Goal: Task Accomplishment & Management: Complete application form

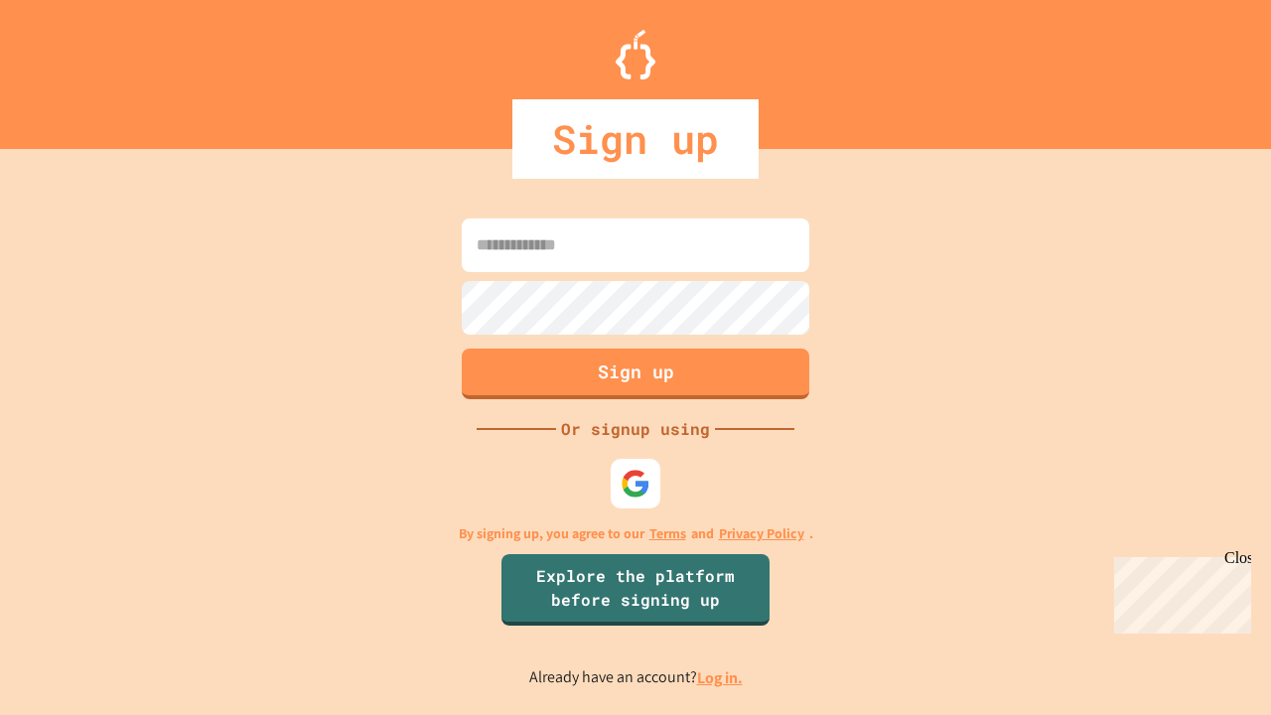
click at [721, 677] on link "Log in." at bounding box center [720, 677] width 46 height 21
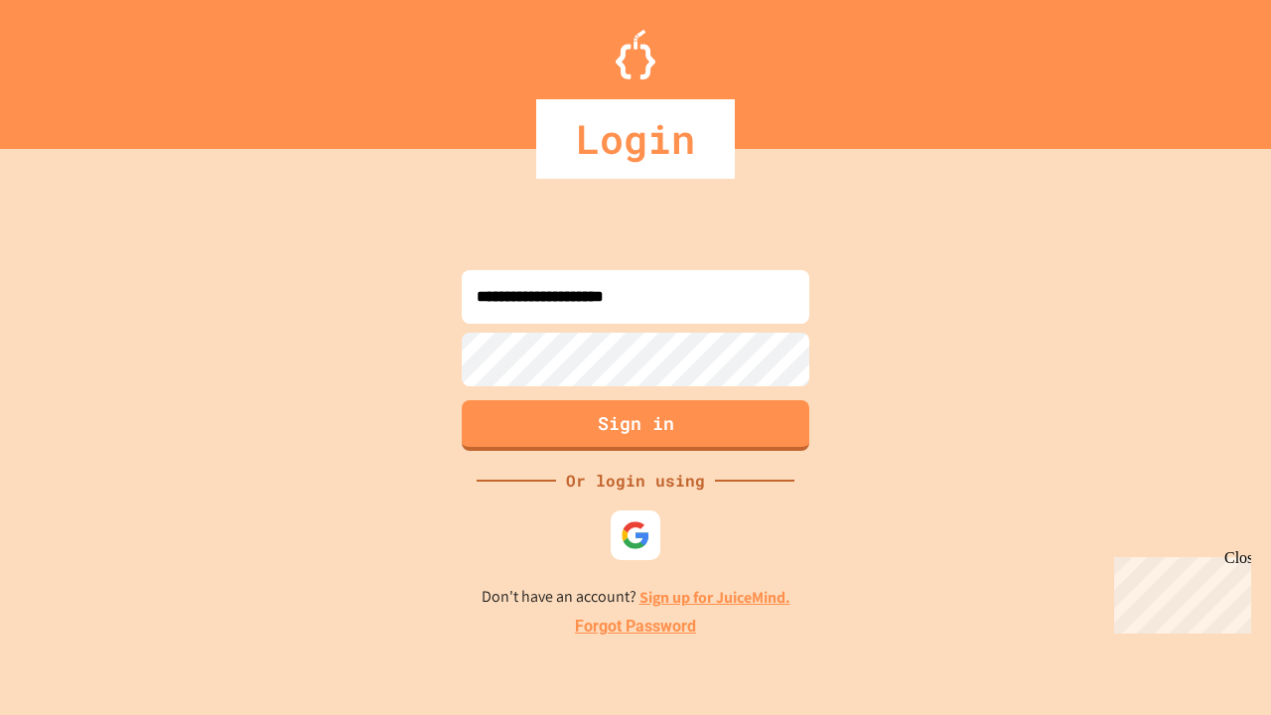
type input "**********"
